Goal: Task Accomplishment & Management: Use online tool/utility

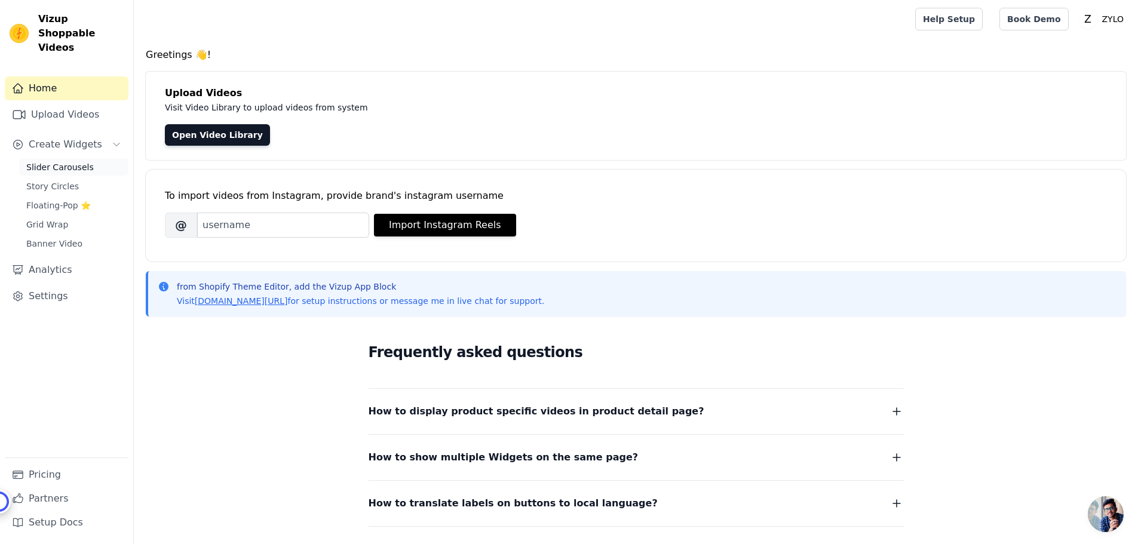
click at [78, 161] on span "Slider Carousels" at bounding box center [60, 167] width 68 height 12
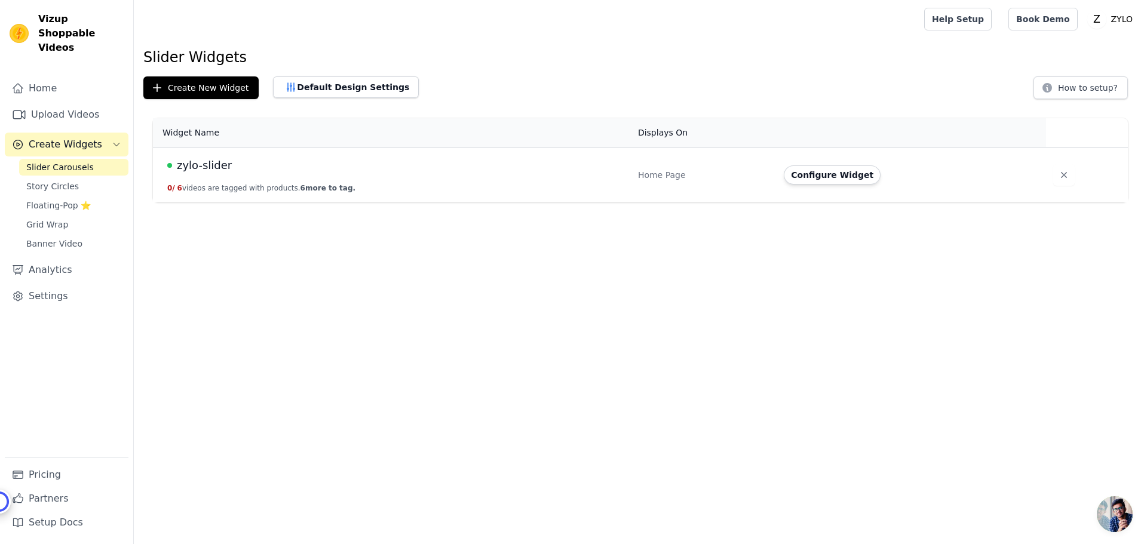
click at [209, 164] on span "zylo-slider" at bounding box center [204, 165] width 55 height 17
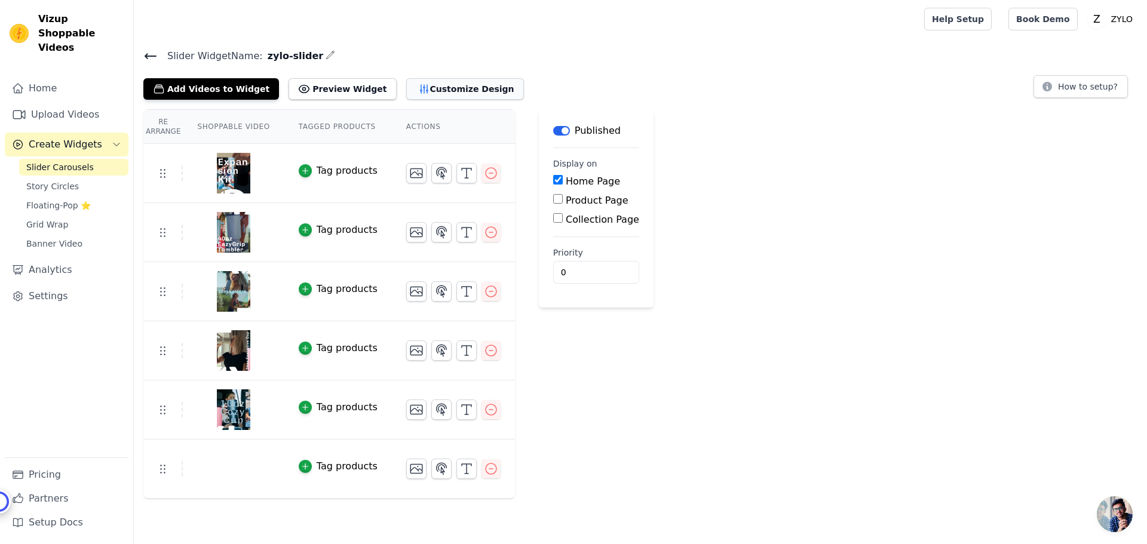
click at [410, 90] on button "Customize Design" at bounding box center [465, 89] width 118 height 22
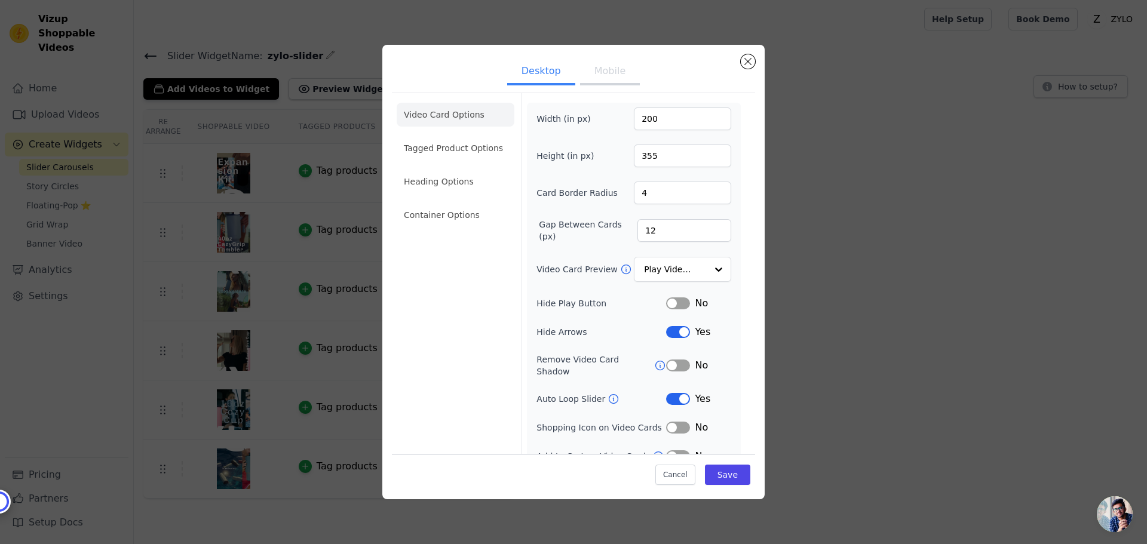
scroll to position [8, 0]
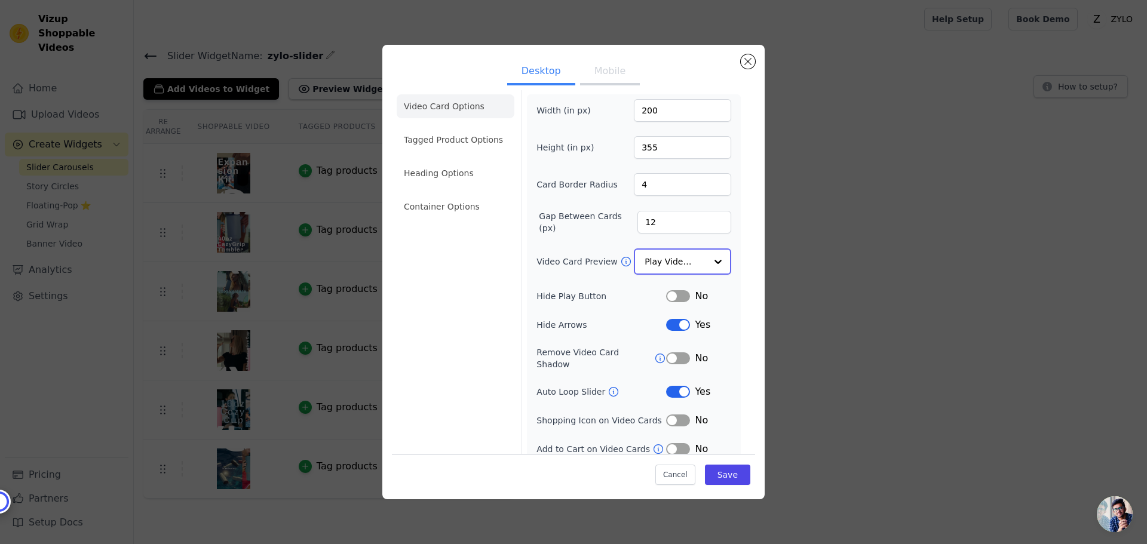
click at [681, 253] on input "Video Card Preview" at bounding box center [676, 262] width 62 height 24
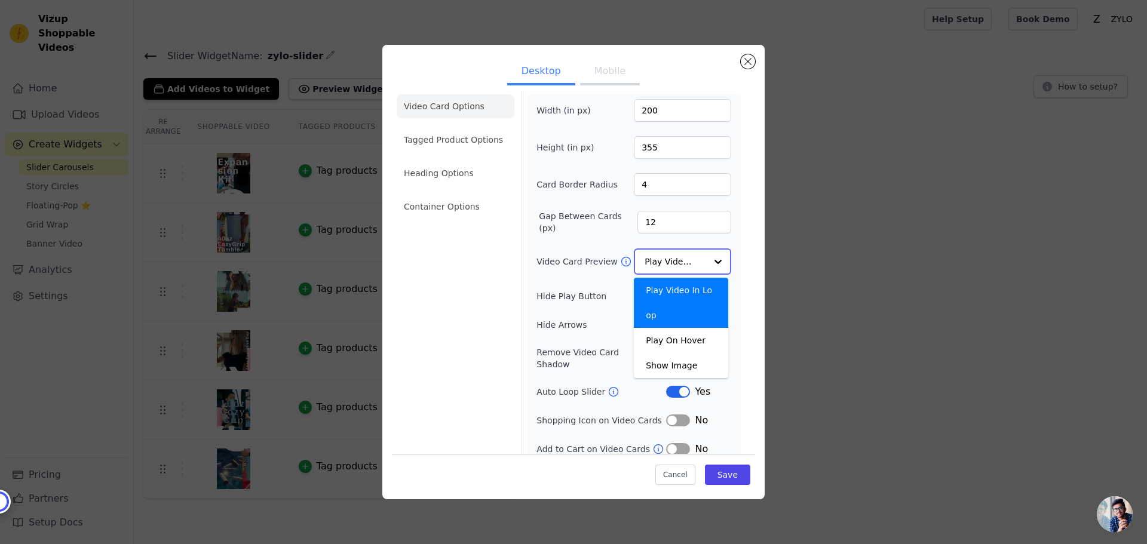
click at [681, 253] on input "Video Card Preview" at bounding box center [676, 262] width 62 height 24
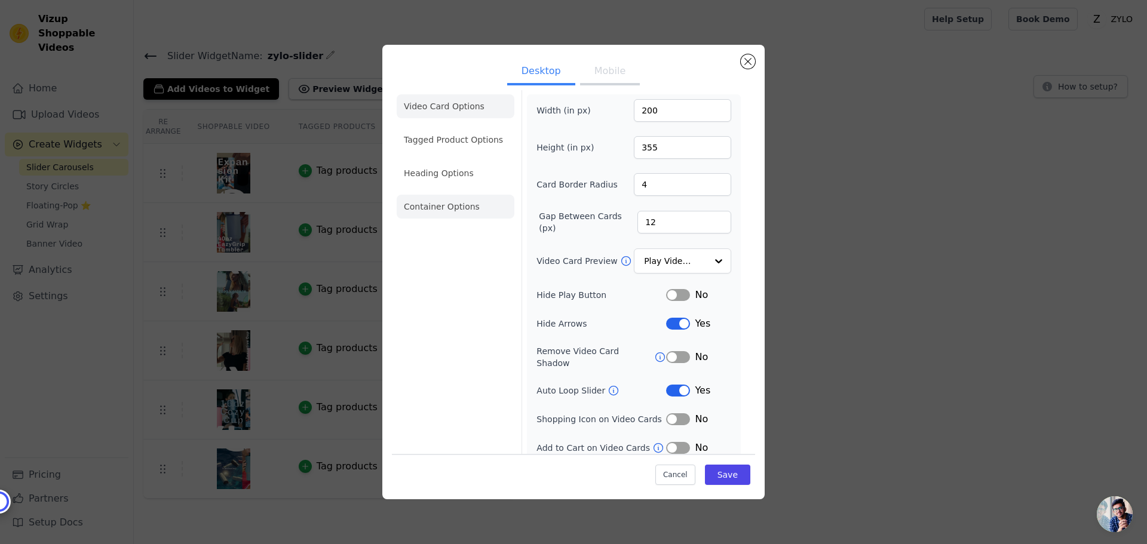
click at [459, 215] on li "Container Options" at bounding box center [456, 207] width 118 height 24
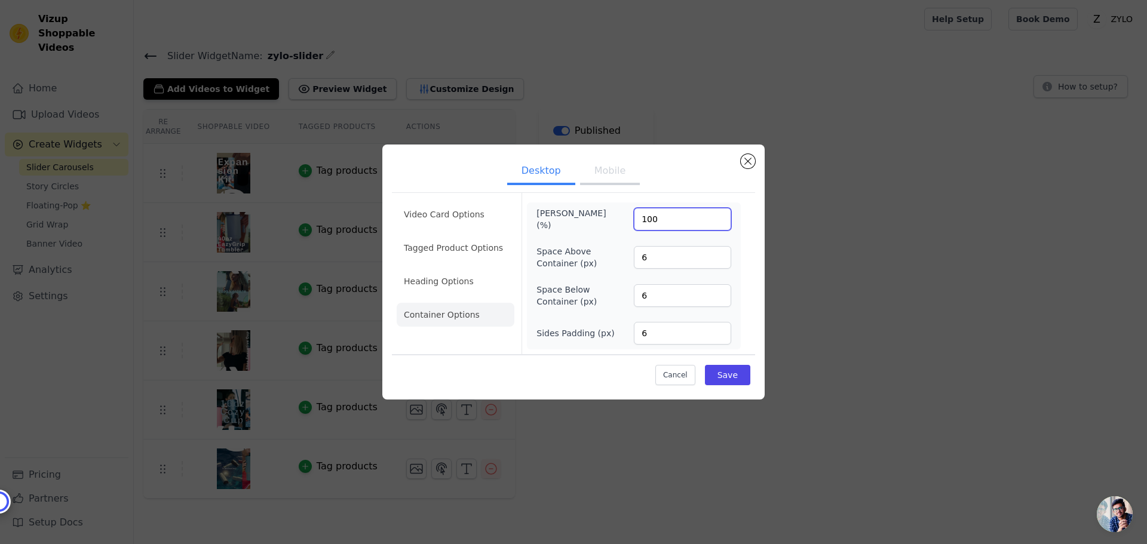
click at [652, 217] on input "100" at bounding box center [682, 219] width 97 height 23
click at [614, 170] on button "Mobile" at bounding box center [610, 172] width 60 height 26
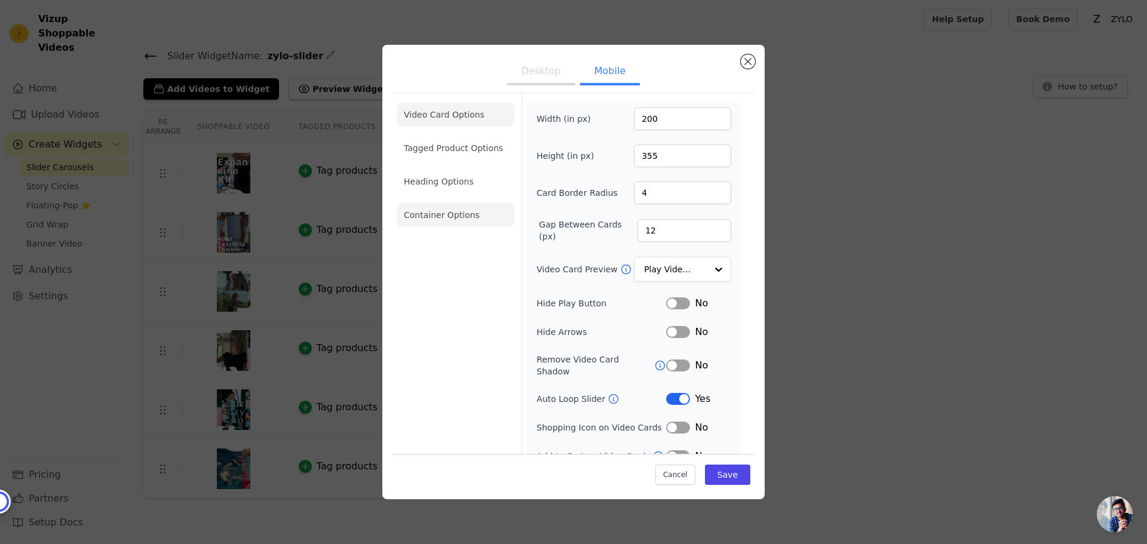
click at [438, 213] on li "Container Options" at bounding box center [456, 215] width 118 height 24
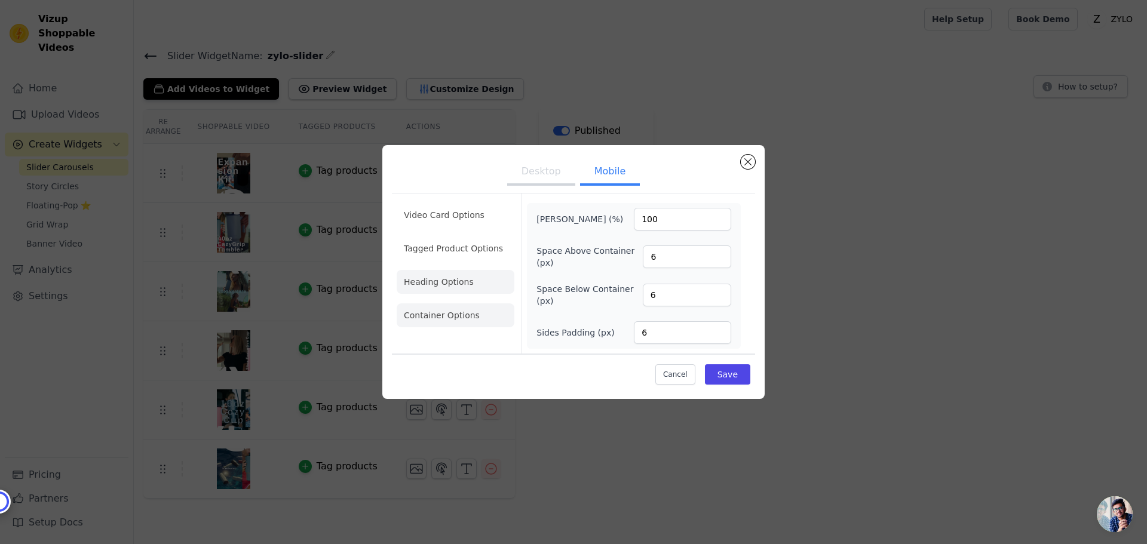
click at [444, 284] on li "Heading Options" at bounding box center [456, 282] width 118 height 24
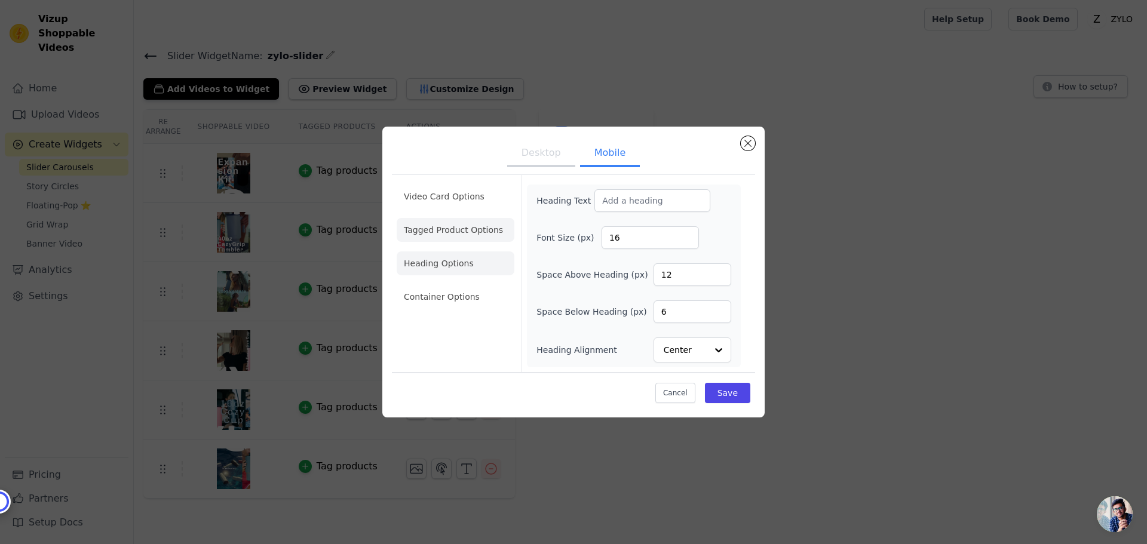
click at [468, 232] on li "Tagged Product Options" at bounding box center [456, 230] width 118 height 24
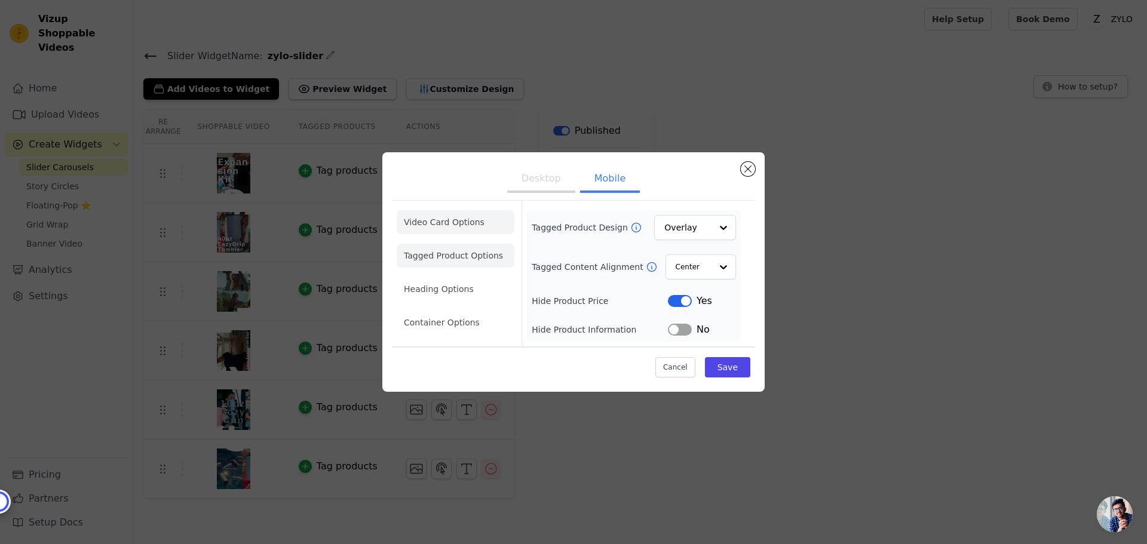
click at [450, 218] on li "Video Card Options" at bounding box center [456, 222] width 118 height 24
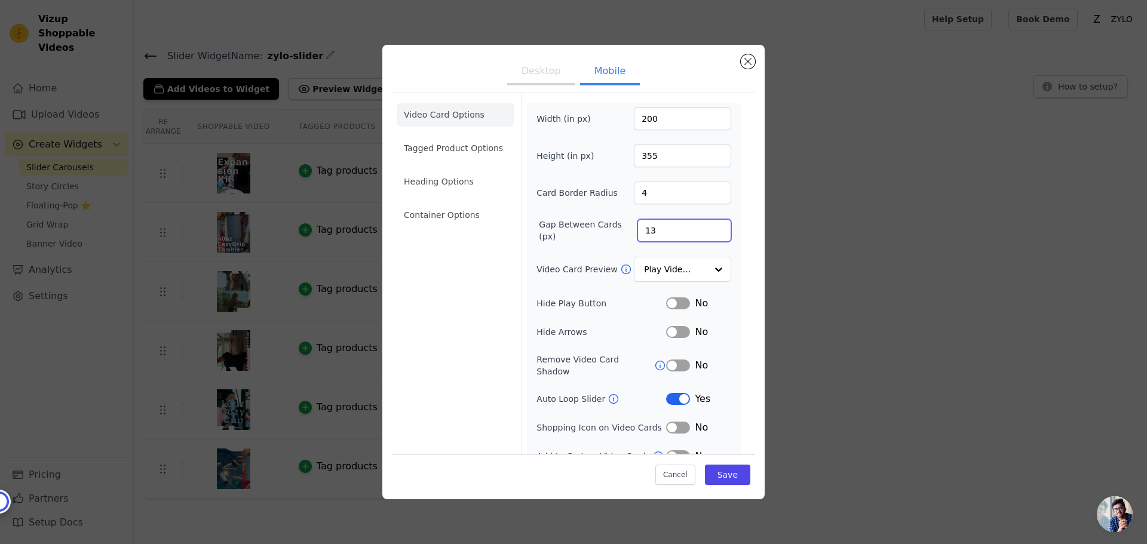
click at [711, 224] on input "13" at bounding box center [684, 230] width 94 height 23
click at [711, 224] on input "15" at bounding box center [684, 230] width 94 height 23
click at [711, 224] on input "16" at bounding box center [684, 230] width 94 height 23
click at [711, 224] on input "17" at bounding box center [684, 230] width 94 height 23
click at [711, 224] on input "18" at bounding box center [684, 230] width 94 height 23
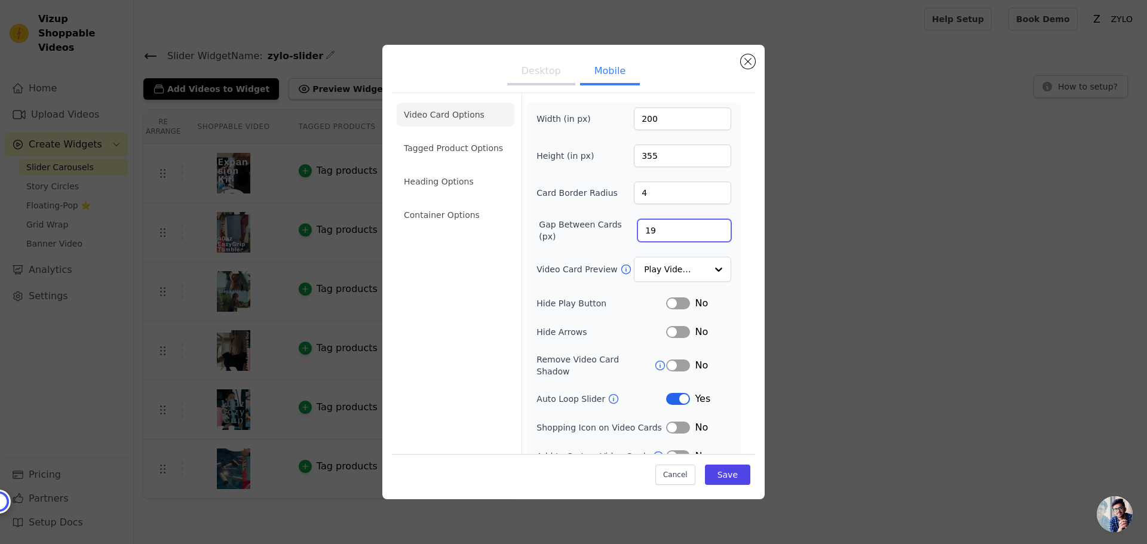
click at [711, 224] on input "19" at bounding box center [684, 230] width 94 height 23
type input "20"
click at [711, 224] on input "20" at bounding box center [684, 230] width 94 height 23
click at [726, 471] on button "Save" at bounding box center [727, 475] width 45 height 20
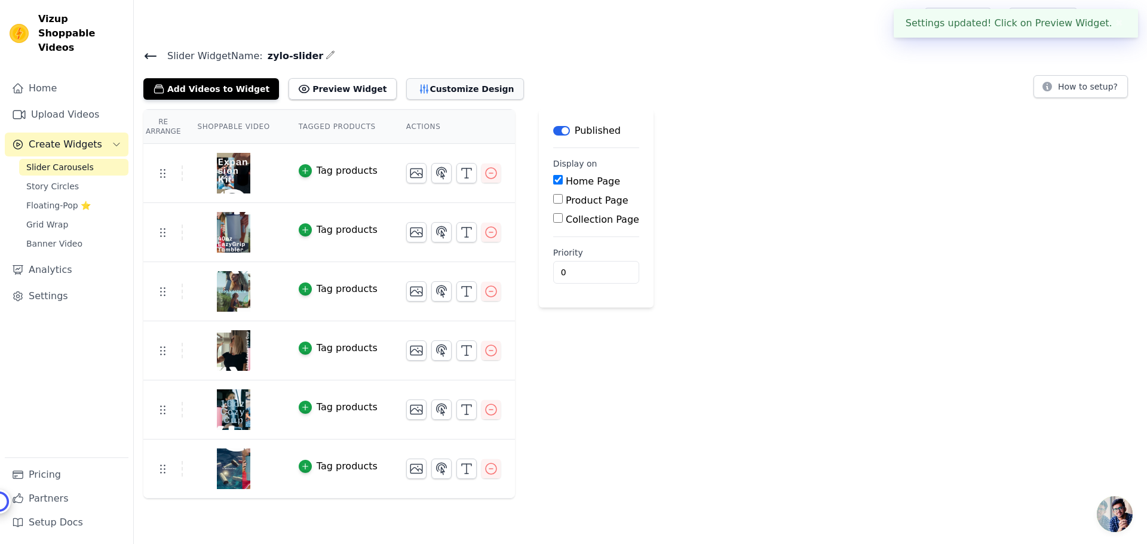
click at [415, 90] on button "Customize Design" at bounding box center [465, 89] width 118 height 22
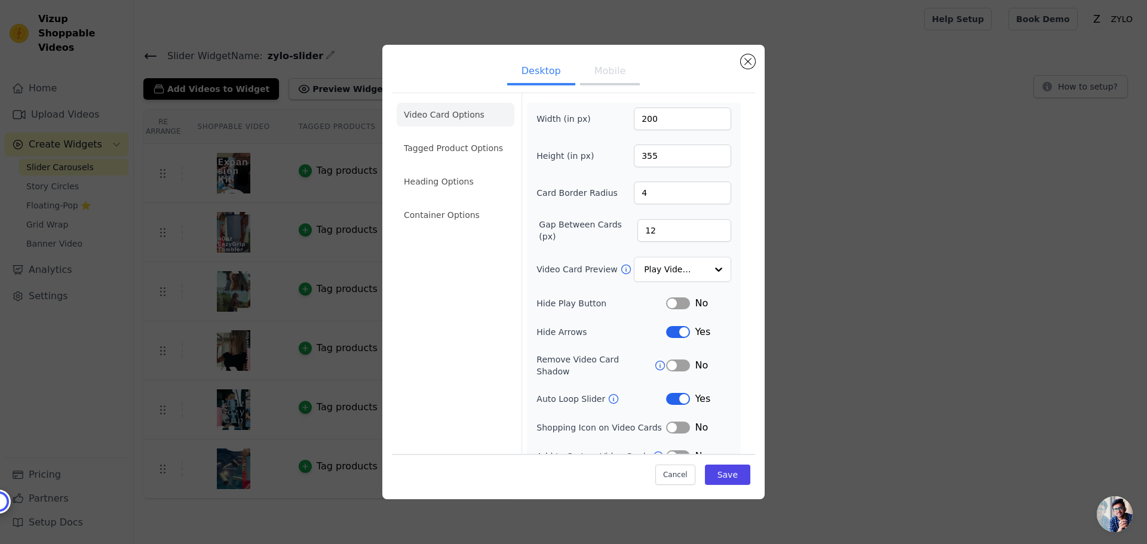
scroll to position [8, 0]
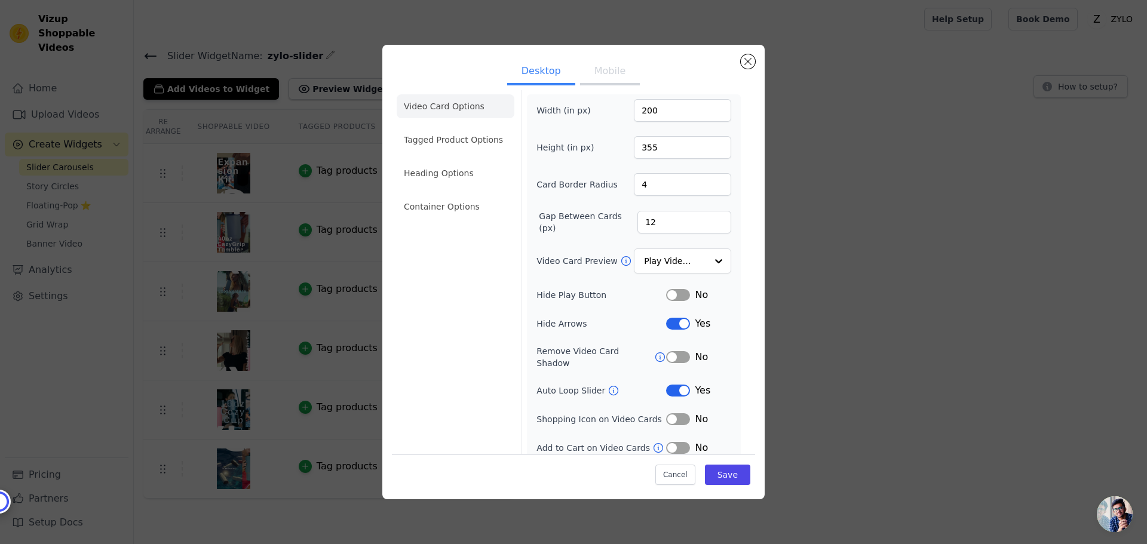
click at [674, 322] on button "Label" at bounding box center [678, 324] width 24 height 12
click at [593, 69] on button "Mobile" at bounding box center [610, 72] width 60 height 26
click at [545, 74] on button "Desktop" at bounding box center [541, 72] width 68 height 26
click at [642, 214] on input "12" at bounding box center [684, 222] width 94 height 23
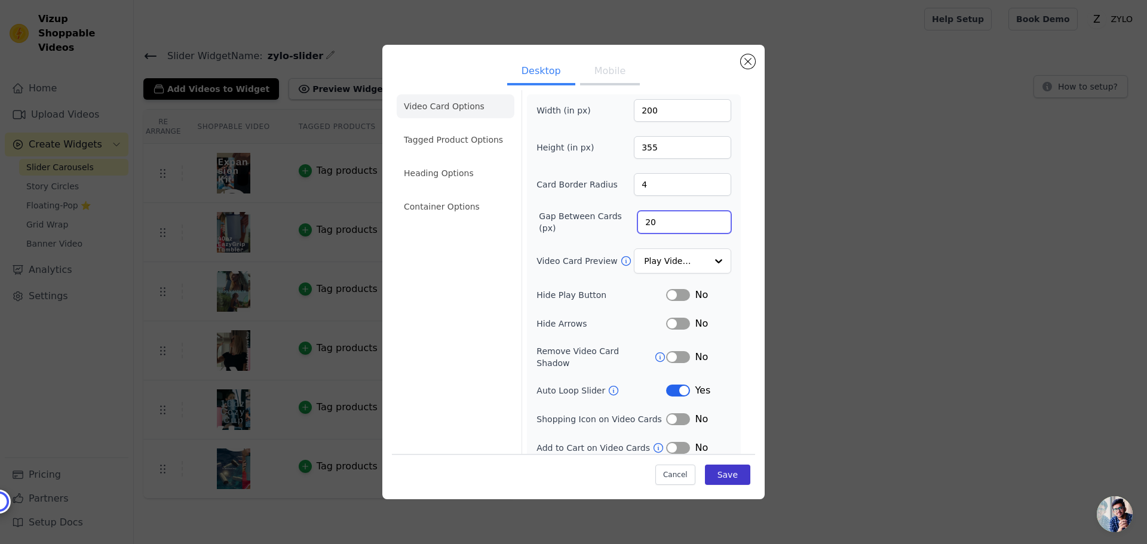
type input "20"
click at [715, 475] on button "Save" at bounding box center [727, 475] width 45 height 20
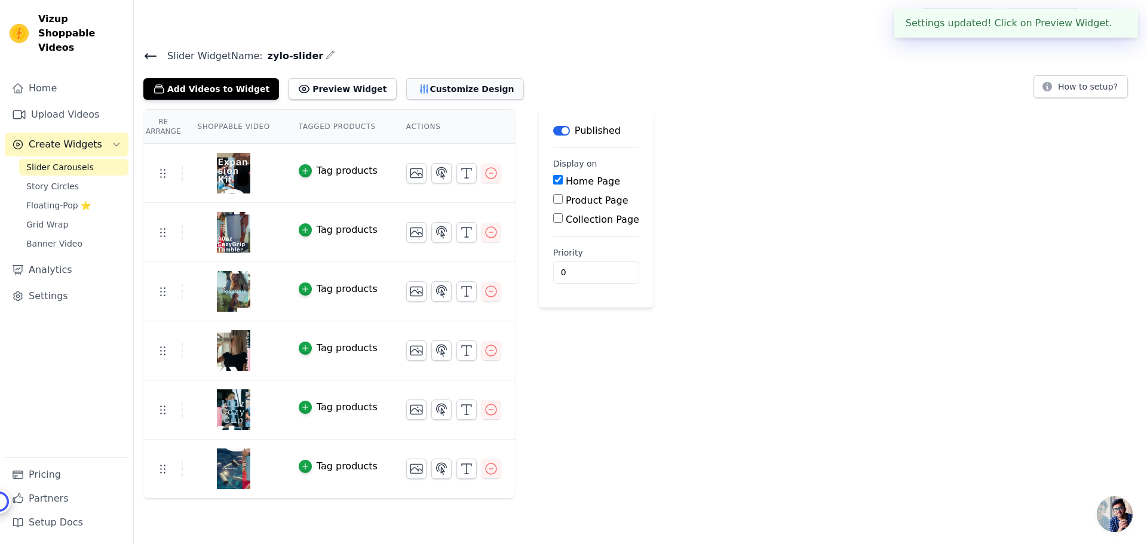
click at [427, 90] on button "Customize Design" at bounding box center [465, 89] width 118 height 22
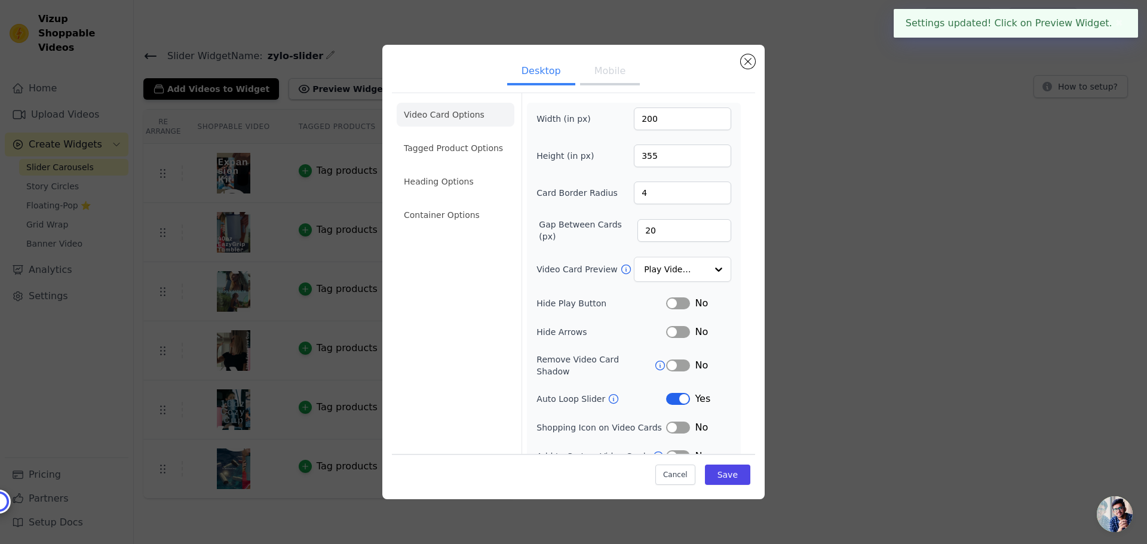
click at [606, 71] on button "Mobile" at bounding box center [610, 72] width 60 height 26
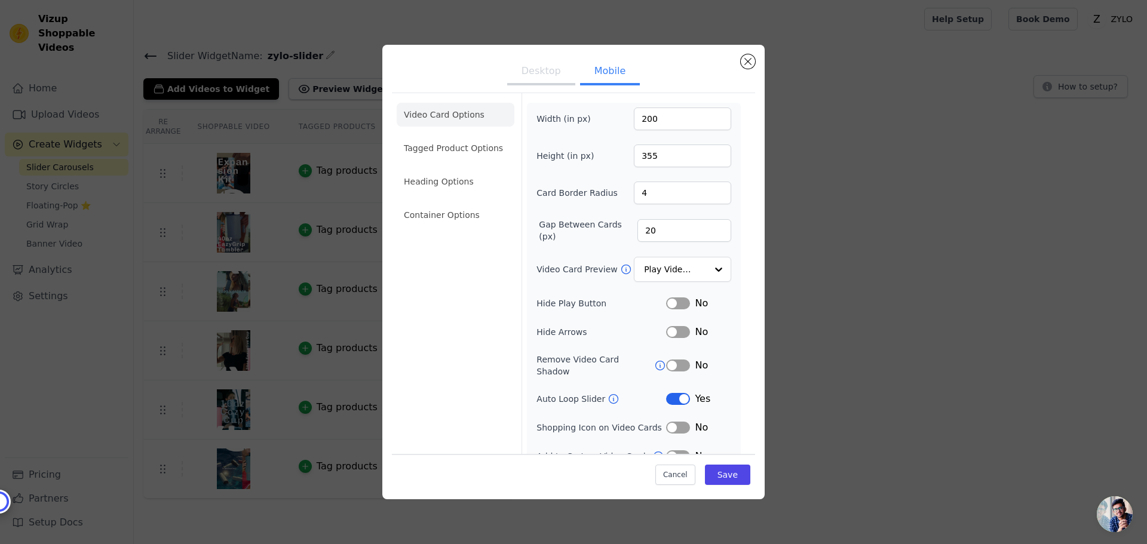
click at [524, 81] on button "Desktop" at bounding box center [541, 72] width 68 height 26
click at [435, 211] on li "Container Options" at bounding box center [456, 215] width 118 height 24
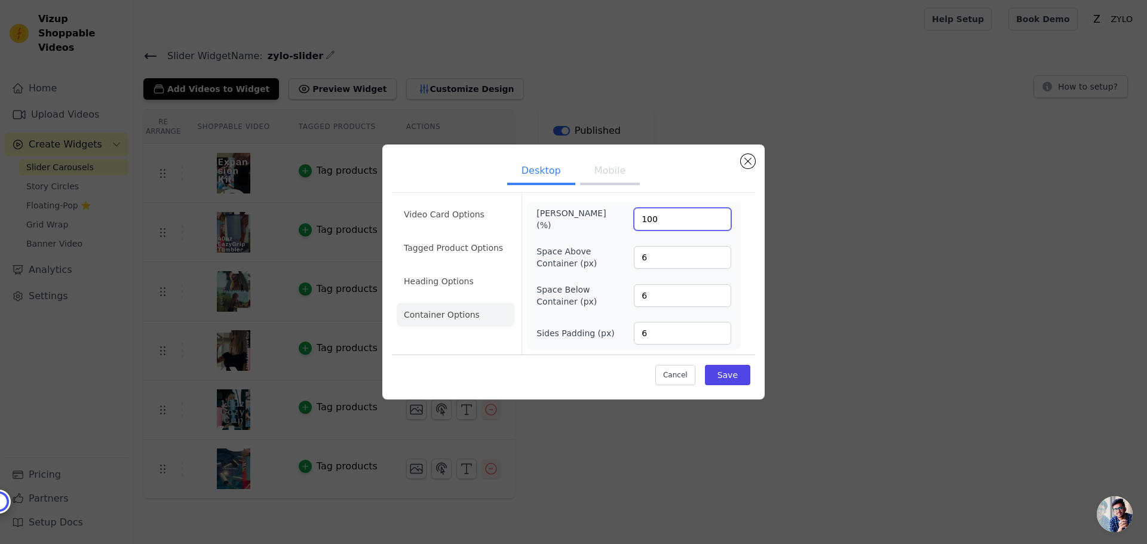
click at [658, 219] on input "100" at bounding box center [682, 219] width 97 height 23
type input "100"
click at [730, 372] on button "Save" at bounding box center [727, 375] width 45 height 20
